Goal: Task Accomplishment & Management: Manage account settings

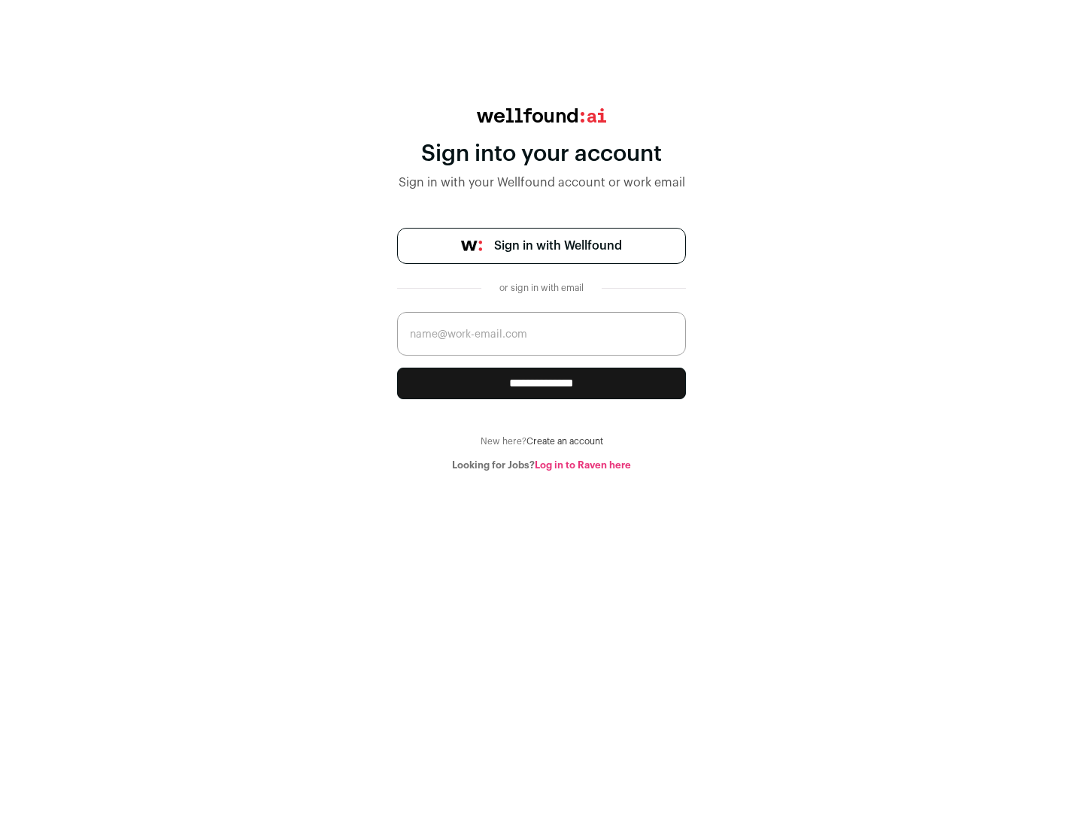
click at [557, 246] on span "Sign in with Wellfound" at bounding box center [558, 246] width 128 height 18
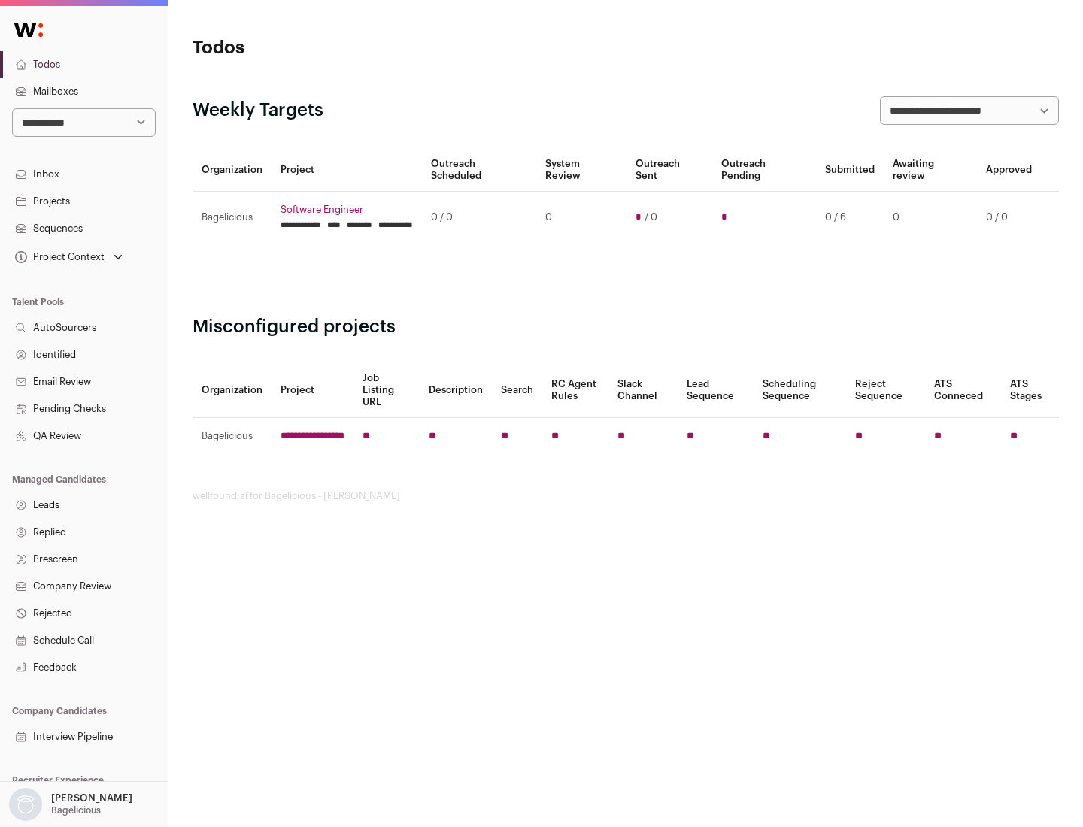
click at [83, 201] on link "Projects" at bounding box center [84, 201] width 168 height 27
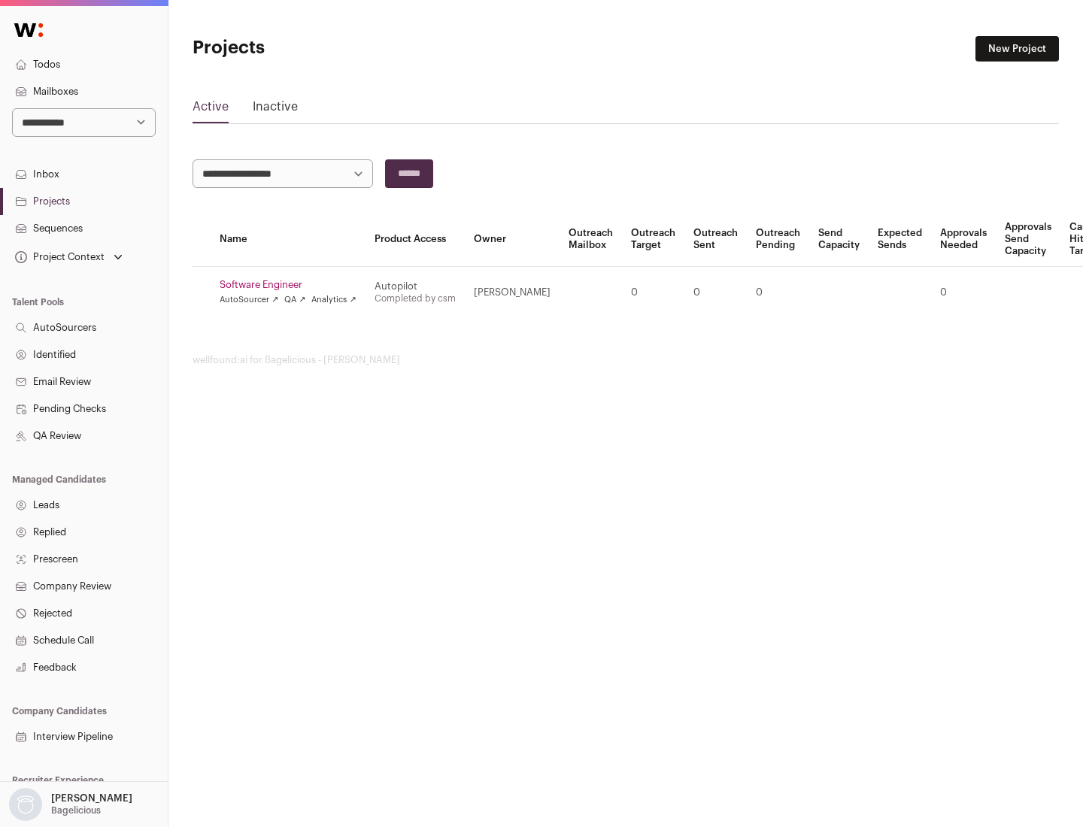
click at [293, 285] on link "Software Engineer" at bounding box center [288, 285] width 137 height 12
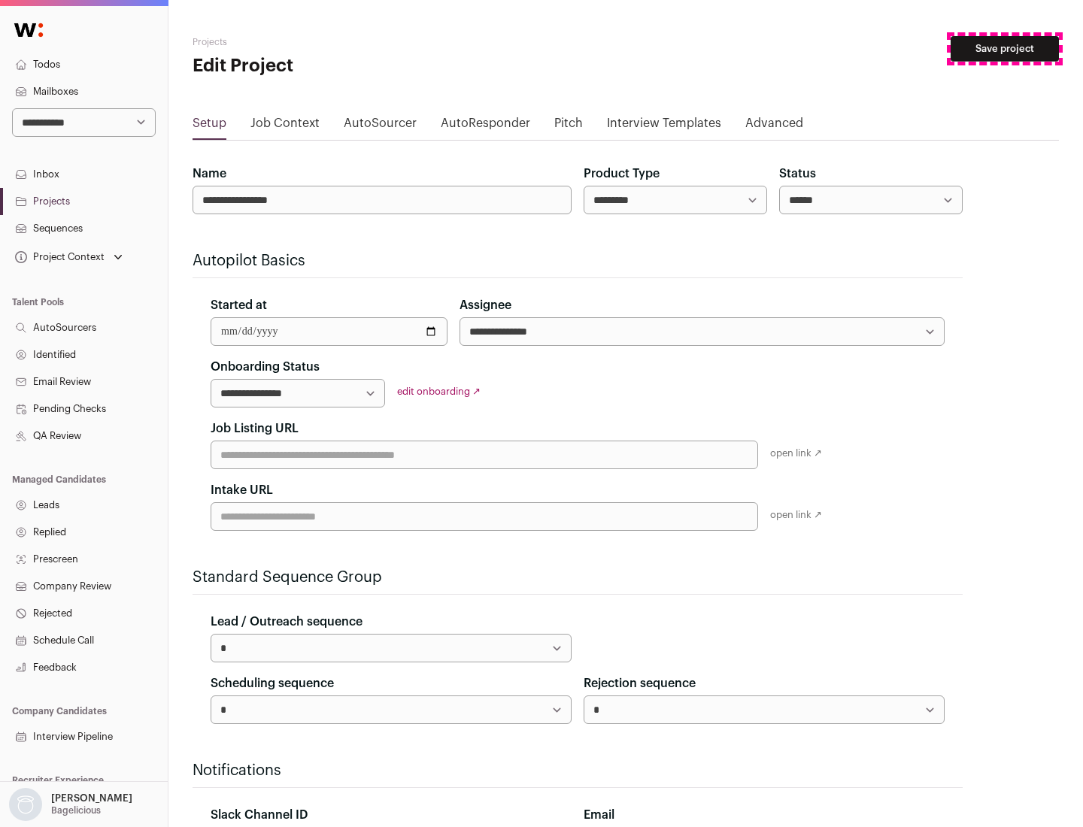
click at [1005, 49] on button "Save project" at bounding box center [1005, 49] width 108 height 26
